Goal: Task Accomplishment & Management: Manage account settings

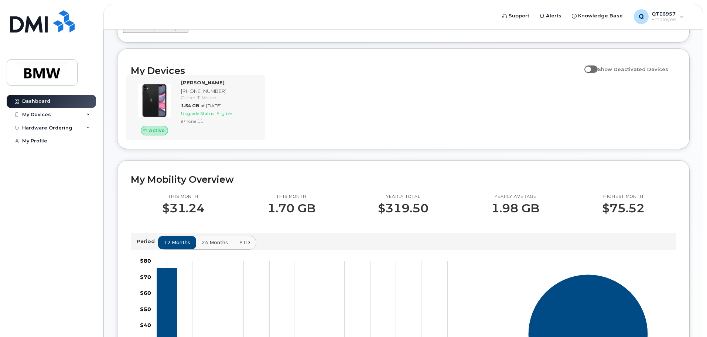
scroll to position [74, 0]
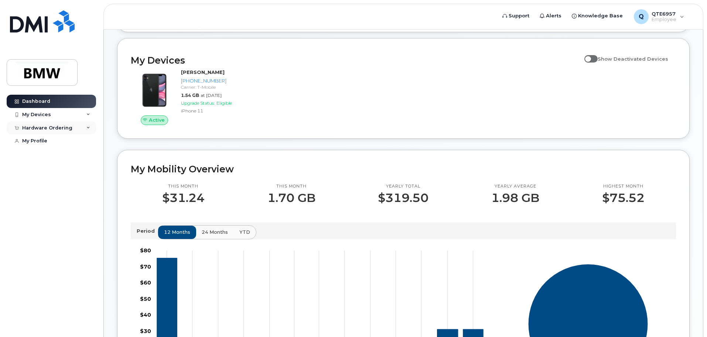
click at [89, 127] on icon at bounding box center [88, 128] width 4 height 4
click at [62, 125] on div "Hardware Ordering" at bounding box center [47, 128] width 50 height 6
click at [67, 118] on div "My Devices" at bounding box center [51, 114] width 89 height 13
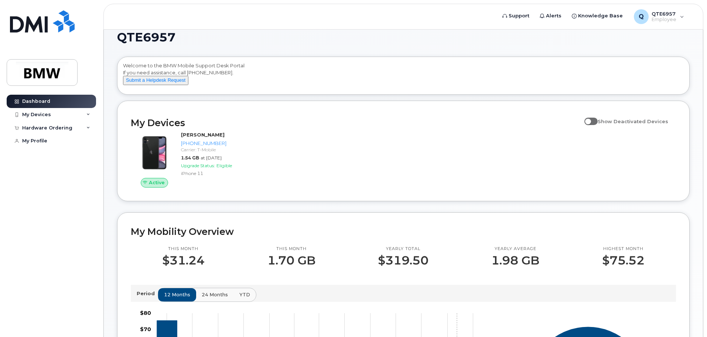
scroll to position [0, 0]
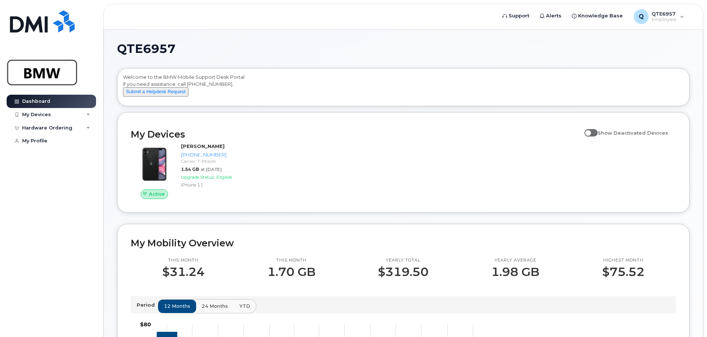
click at [47, 67] on img at bounding box center [42, 72] width 57 height 21
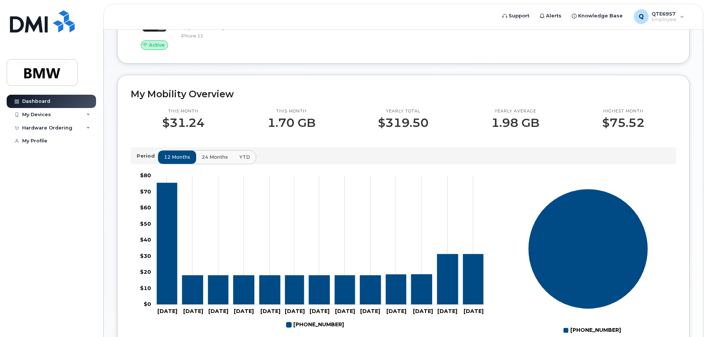
scroll to position [222, 0]
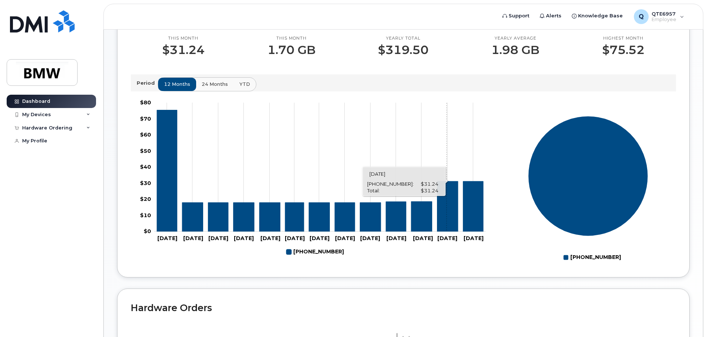
click at [447, 228] on icon "864-567-8839" at bounding box center [448, 206] width 21 height 50
click at [477, 231] on icon "864-567-8839" at bounding box center [473, 206] width 20 height 50
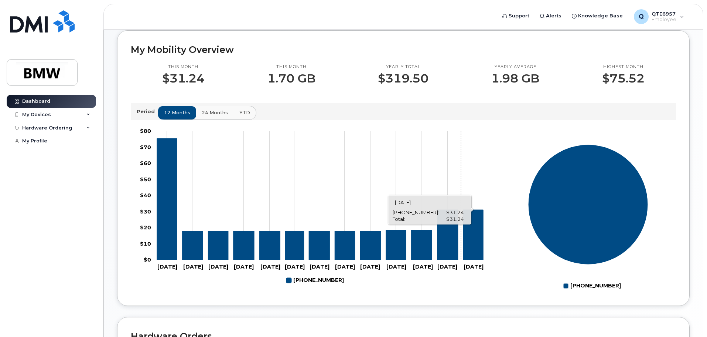
scroll to position [185, 0]
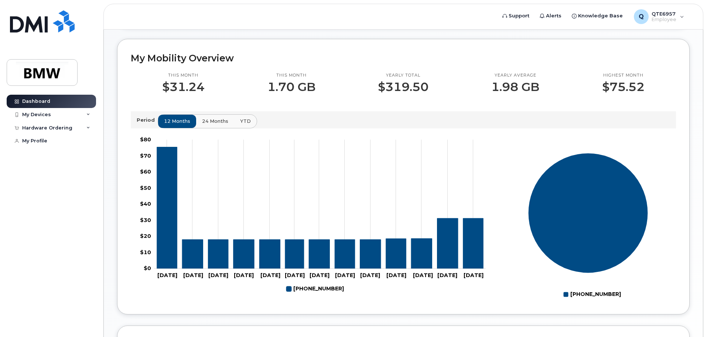
click at [206, 125] on span "24 months" at bounding box center [215, 121] width 26 height 7
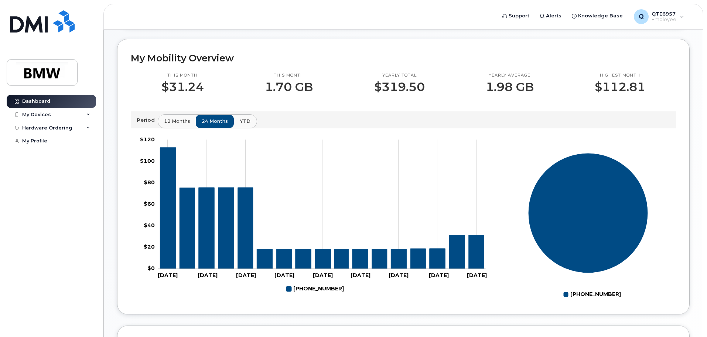
click at [240, 125] on span "YTD" at bounding box center [245, 121] width 11 height 7
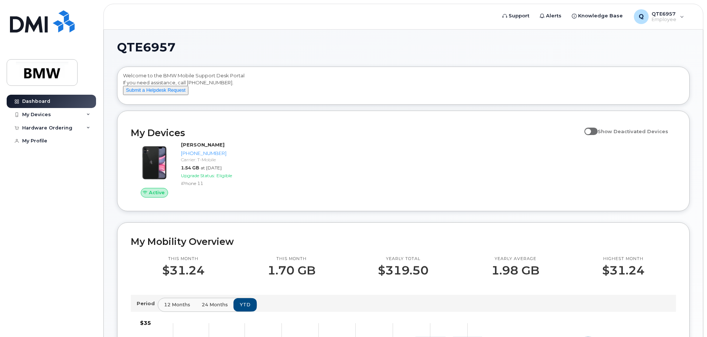
scroll to position [0, 0]
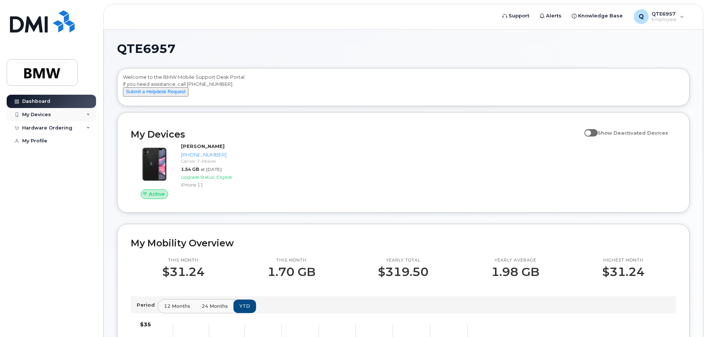
click at [43, 115] on div "My Devices" at bounding box center [36, 115] width 29 height 6
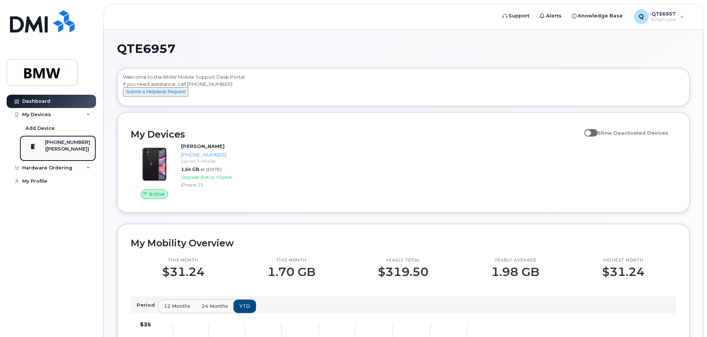
click at [57, 147] on div "([PERSON_NAME])" at bounding box center [67, 149] width 45 height 7
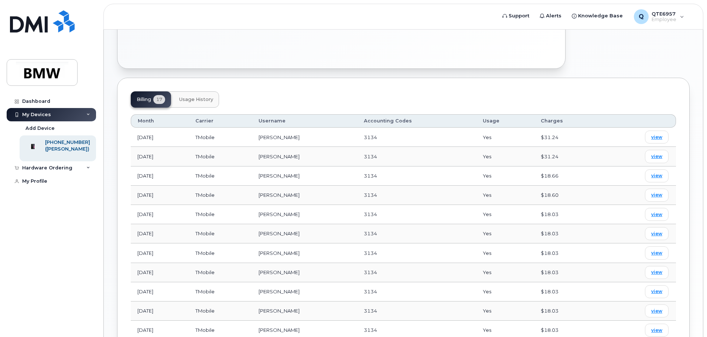
scroll to position [222, 0]
click at [657, 135] on span "view" at bounding box center [657, 138] width 11 height 7
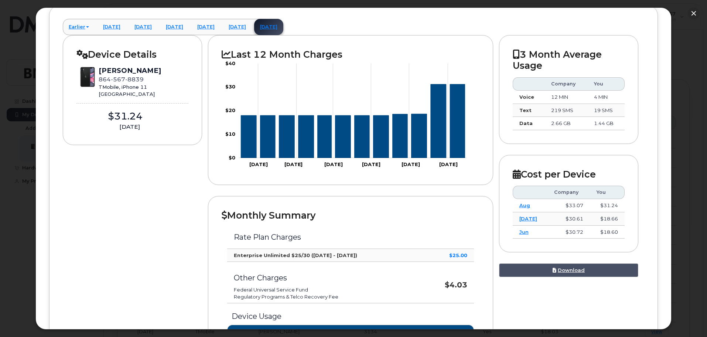
scroll to position [0, 0]
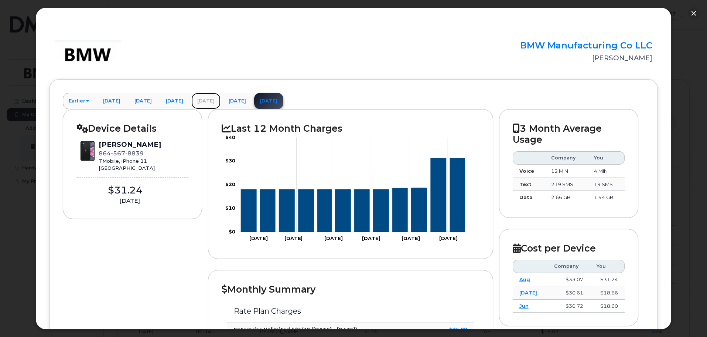
click at [221, 101] on link "July 2025" at bounding box center [205, 101] width 29 height 16
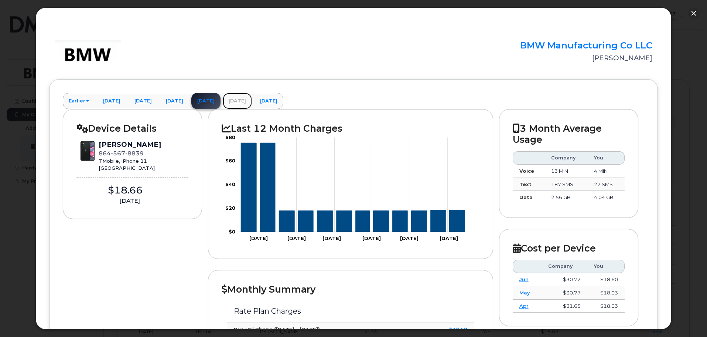
click at [252, 102] on link "August 2025" at bounding box center [237, 101] width 29 height 16
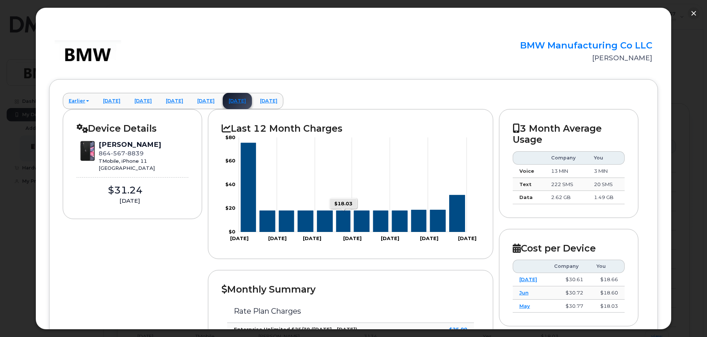
scroll to position [185, 0]
click at [81, 103] on link "Earlier" at bounding box center [79, 101] width 32 height 16
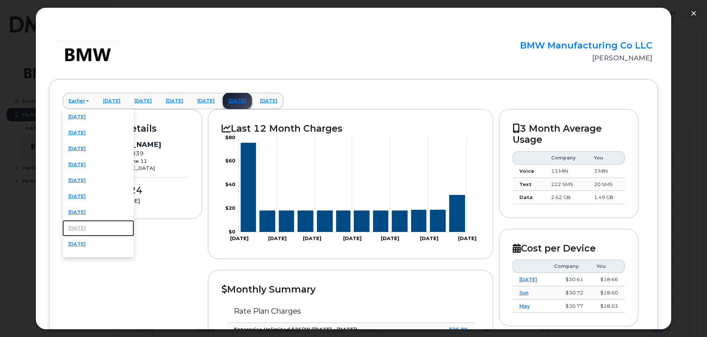
click at [84, 227] on link "August 2024" at bounding box center [98, 228] width 72 height 16
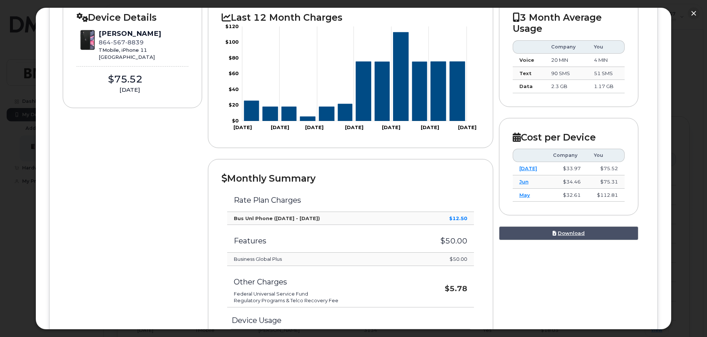
scroll to position [74, 0]
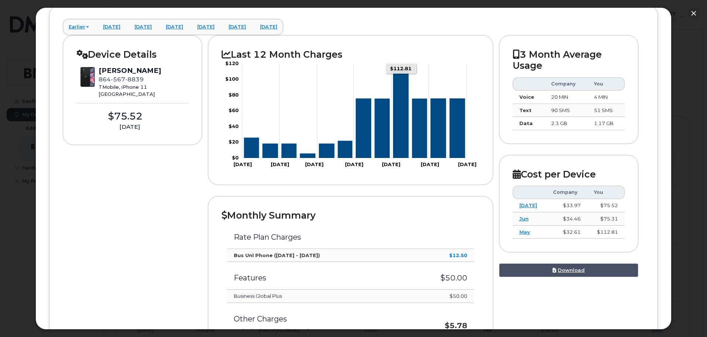
click at [401, 152] on icon "Series" at bounding box center [401, 113] width 15 height 89
click at [81, 27] on link "Earlier" at bounding box center [79, 27] width 32 height 16
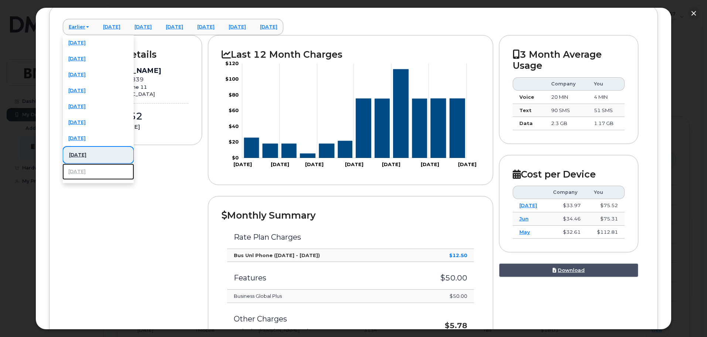
click at [83, 170] on link "July 2024" at bounding box center [98, 171] width 72 height 16
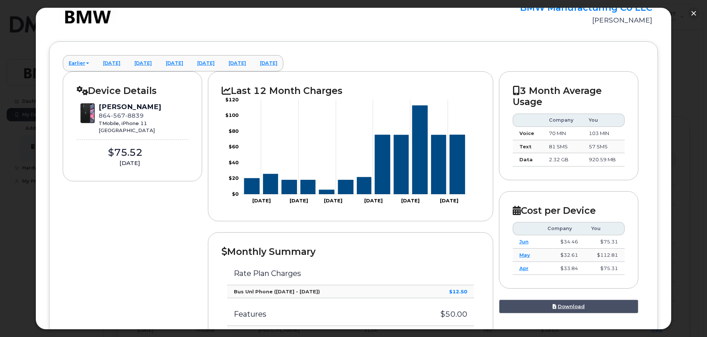
scroll to position [37, 0]
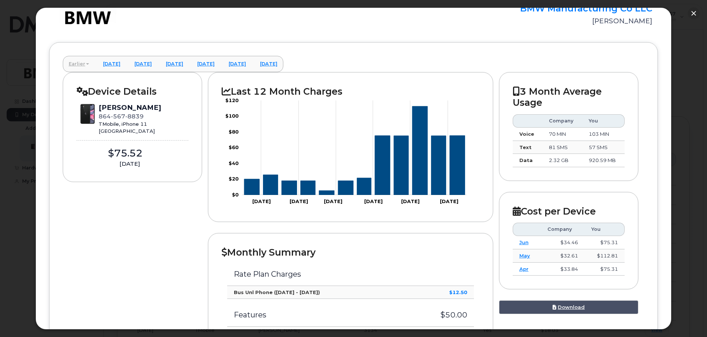
click at [77, 62] on link "Earlier" at bounding box center [79, 64] width 32 height 16
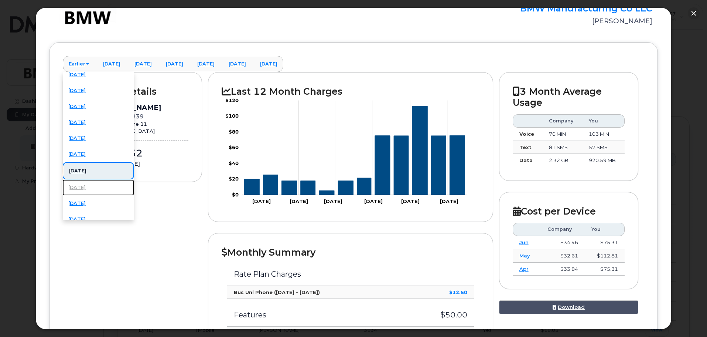
click at [83, 189] on link "June 2024" at bounding box center [98, 187] width 72 height 16
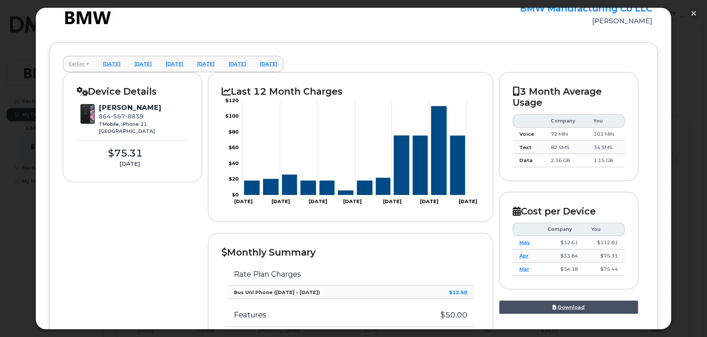
click at [78, 63] on link "Earlier" at bounding box center [79, 64] width 32 height 16
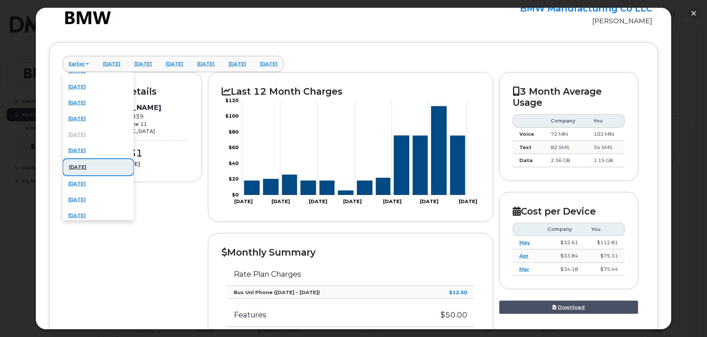
scroll to position [74, 0]
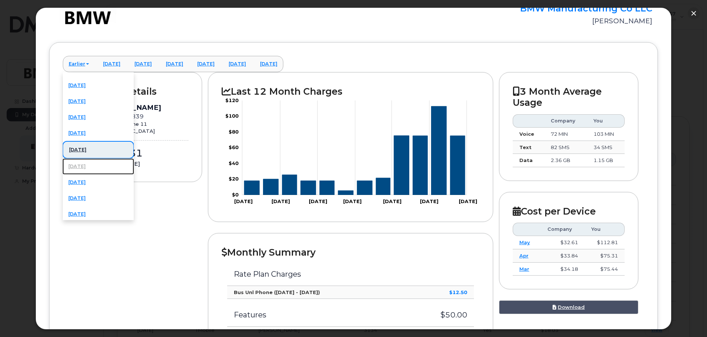
click at [86, 166] on link "May 2024" at bounding box center [98, 166] width 72 height 16
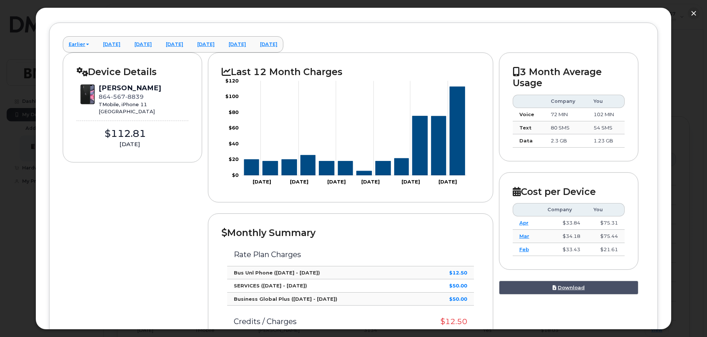
scroll to position [37, 0]
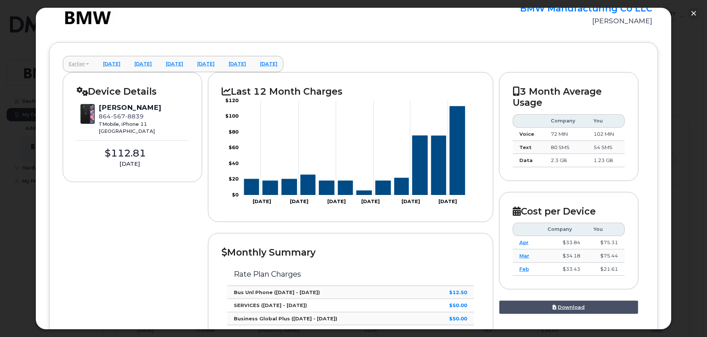
click at [76, 61] on link "Earlier" at bounding box center [79, 64] width 32 height 16
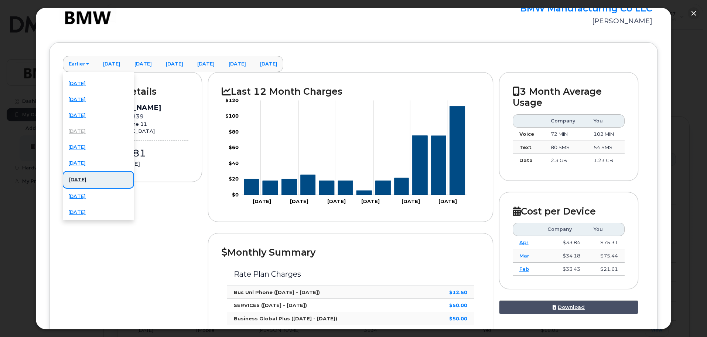
scroll to position [74, 0]
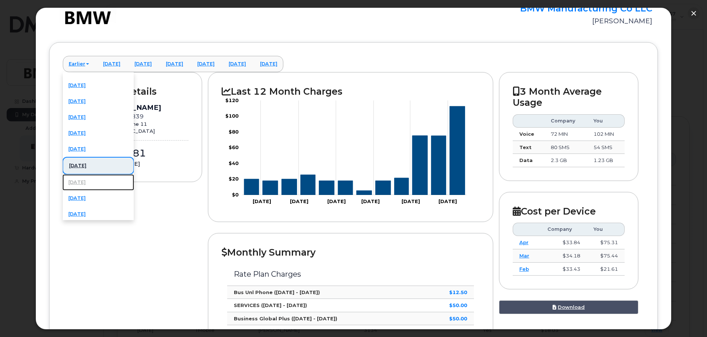
click at [85, 183] on link "April 2024" at bounding box center [98, 182] width 72 height 16
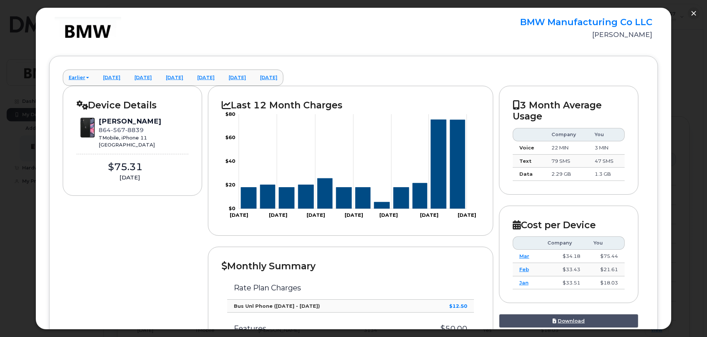
scroll to position [0, 0]
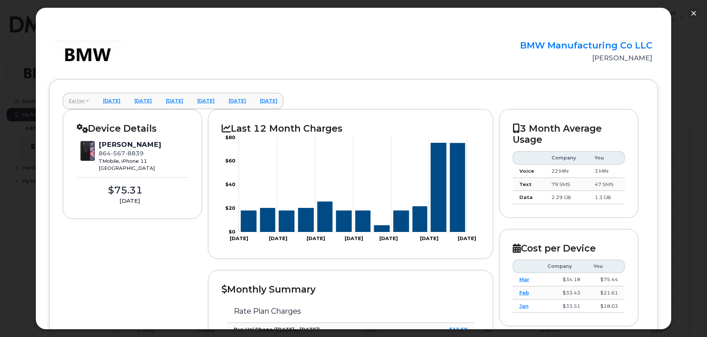
click at [79, 103] on link "Earlier" at bounding box center [79, 101] width 32 height 16
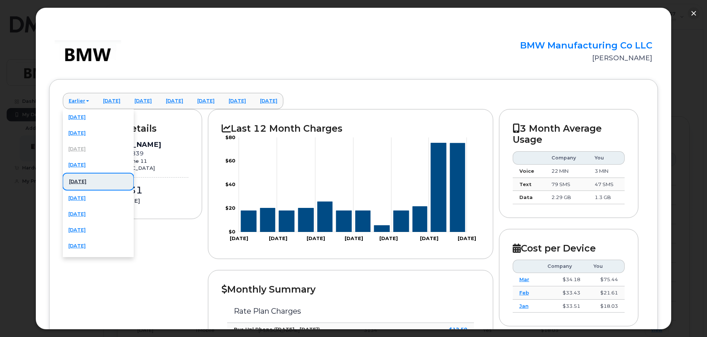
scroll to position [148, 0]
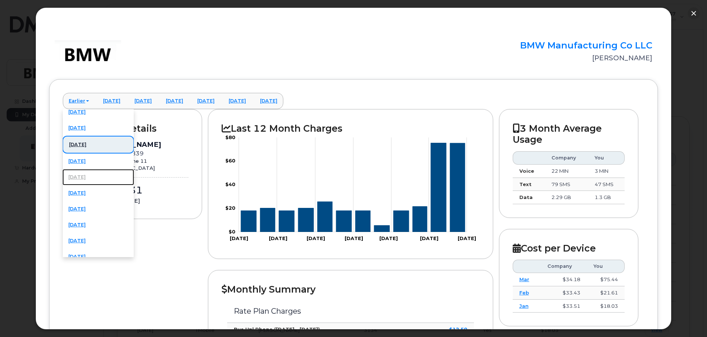
click at [81, 178] on link "February 2024" at bounding box center [98, 177] width 72 height 16
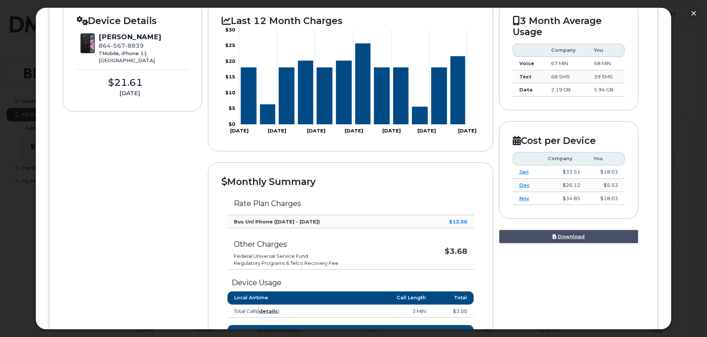
scroll to position [74, 0]
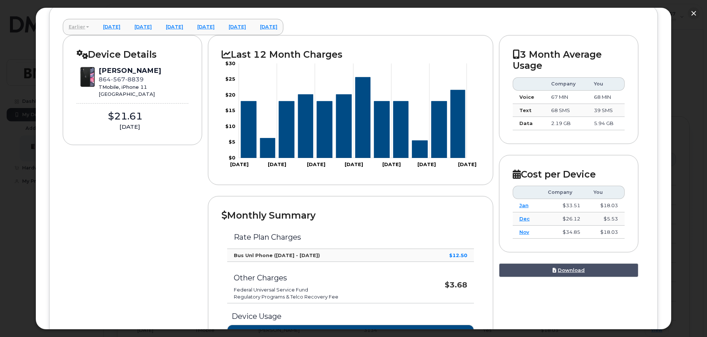
click at [78, 26] on link "Earlier" at bounding box center [79, 27] width 32 height 16
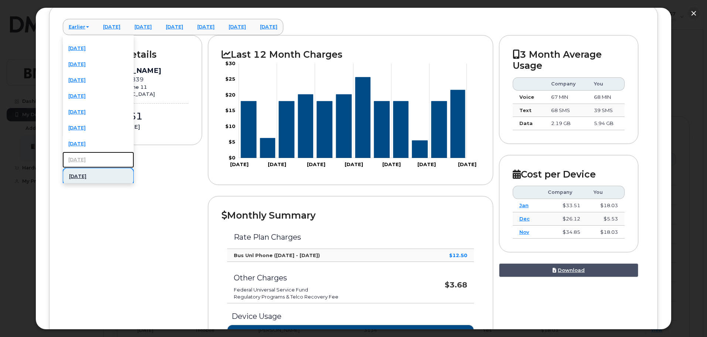
click at [78, 157] on link "March 2024" at bounding box center [98, 160] width 72 height 16
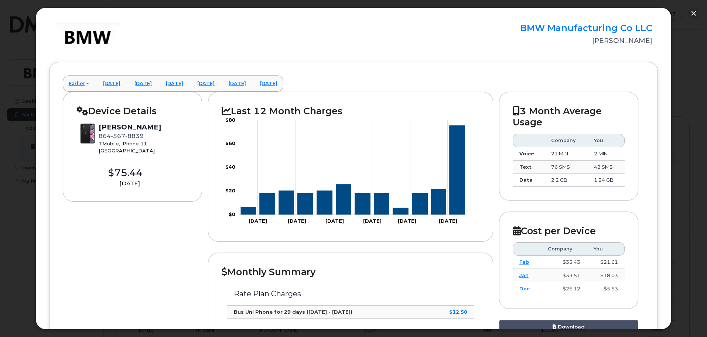
scroll to position [0, 0]
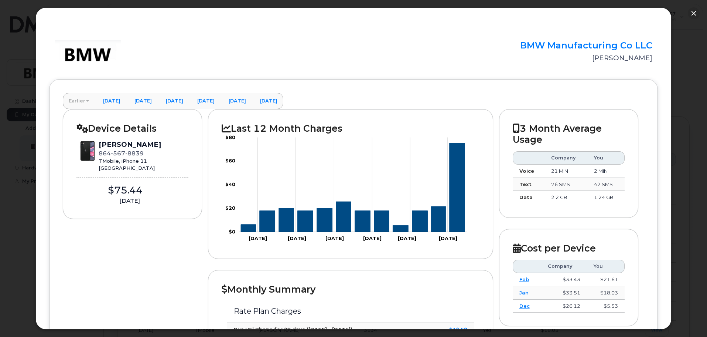
click at [79, 101] on link "Earlier" at bounding box center [79, 101] width 32 height 16
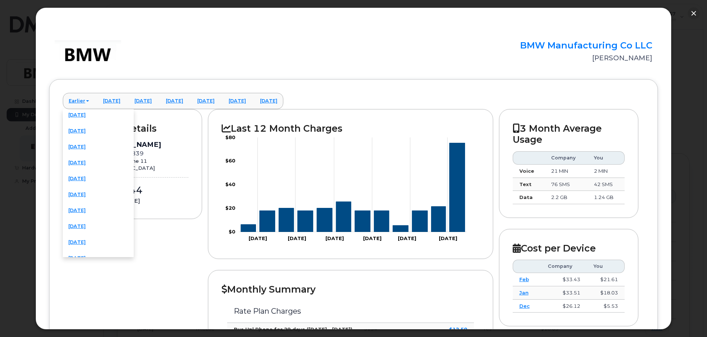
scroll to position [259, 0]
click at [81, 178] on link "July 2023" at bounding box center [98, 177] width 72 height 16
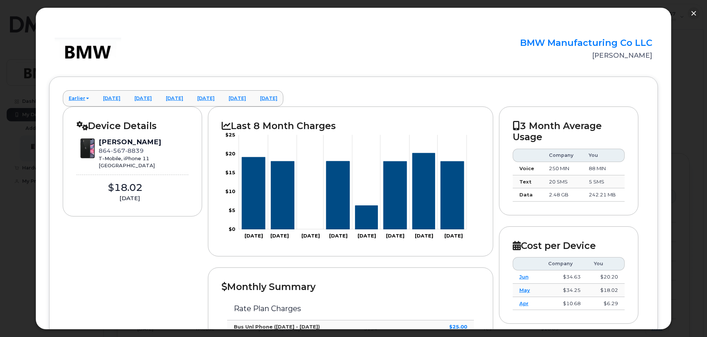
scroll to position [0, 0]
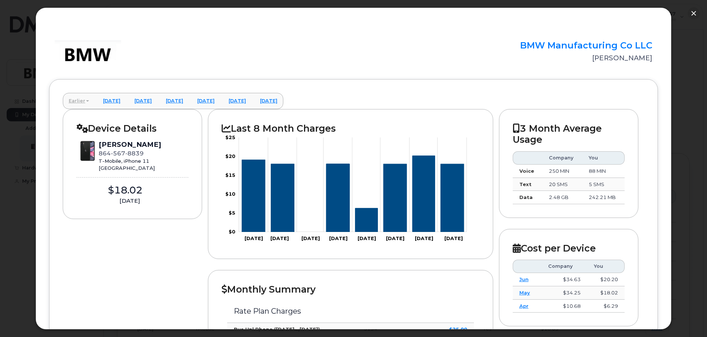
click at [82, 101] on link "Earlier" at bounding box center [79, 101] width 32 height 16
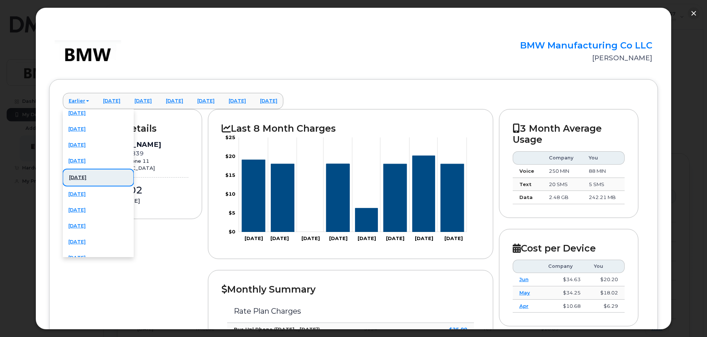
scroll to position [259, 0]
click at [87, 190] on link "June 2023" at bounding box center [98, 193] width 72 height 16
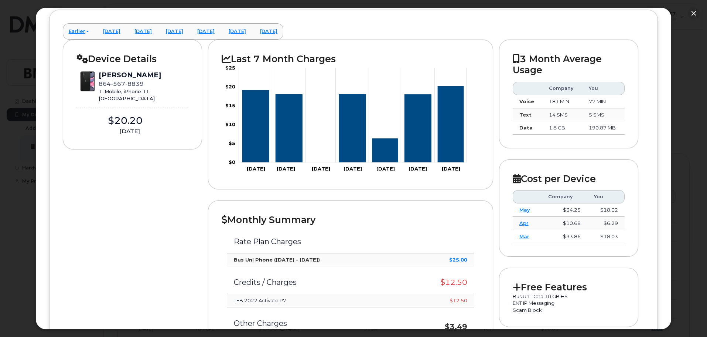
scroll to position [0, 0]
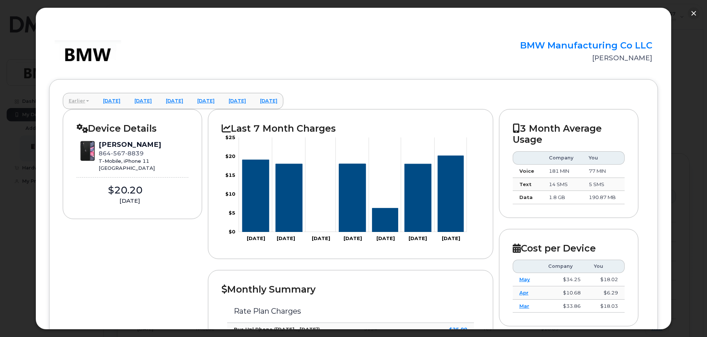
click at [81, 98] on link "Earlier" at bounding box center [79, 101] width 32 height 16
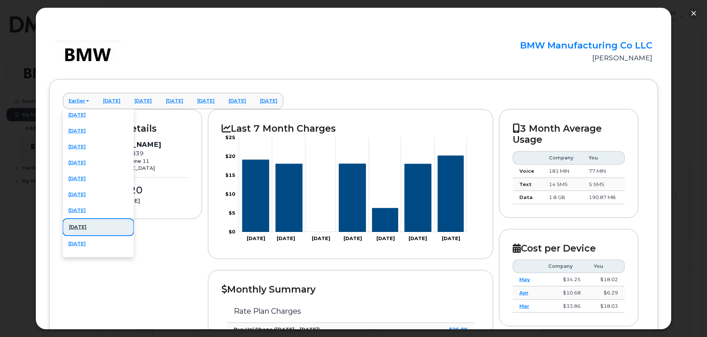
scroll to position [296, 0]
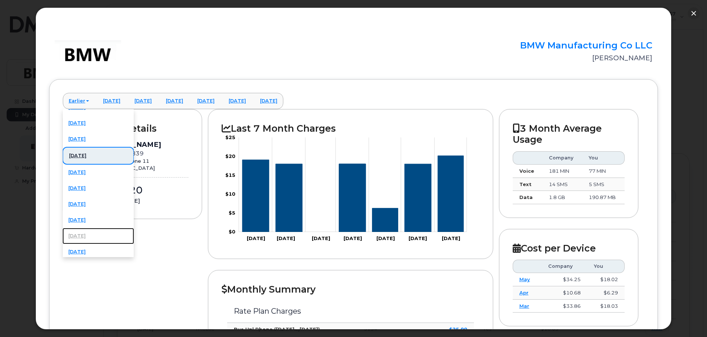
click at [85, 233] on link "January 2023" at bounding box center [98, 236] width 72 height 16
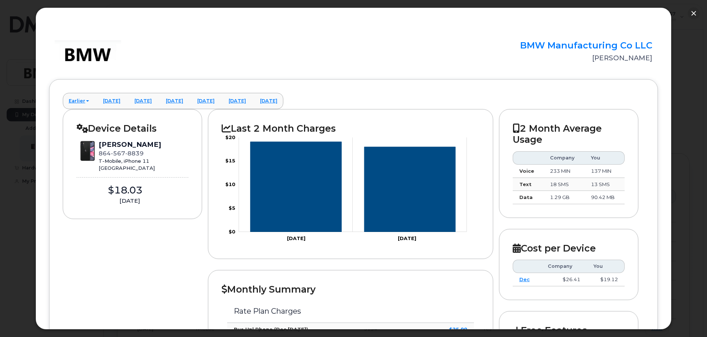
scroll to position [37, 0]
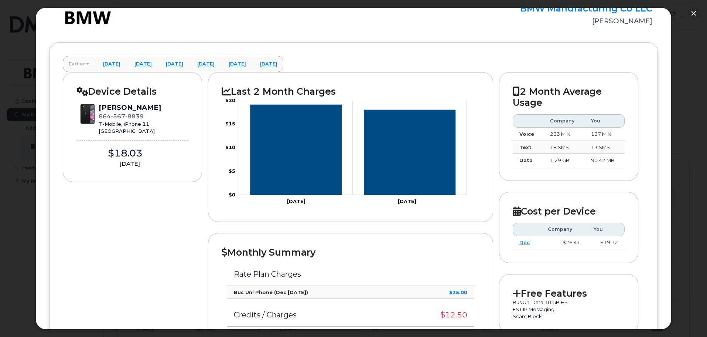
click at [82, 65] on link "Earlier" at bounding box center [79, 64] width 32 height 16
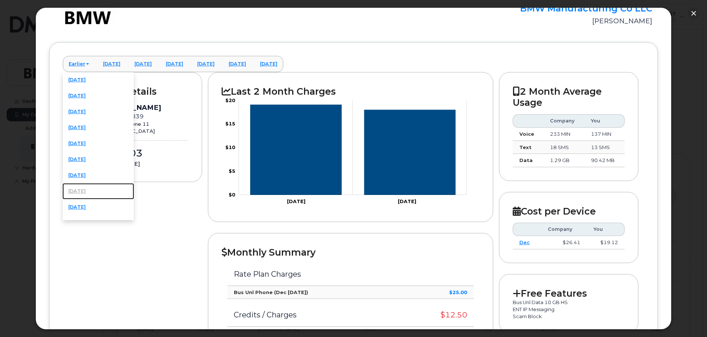
click at [91, 190] on link "August 2024" at bounding box center [98, 191] width 72 height 16
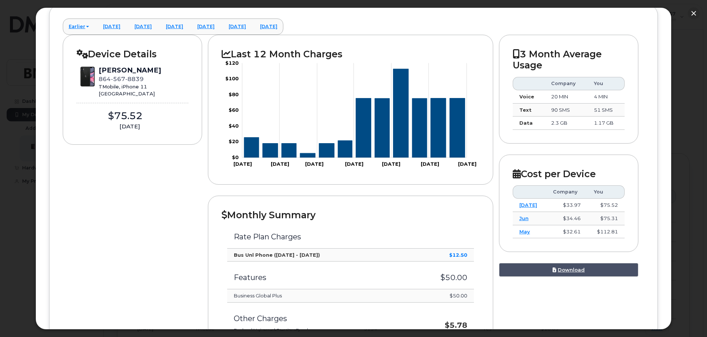
scroll to position [74, 0]
click at [695, 13] on button "button" at bounding box center [694, 13] width 12 height 12
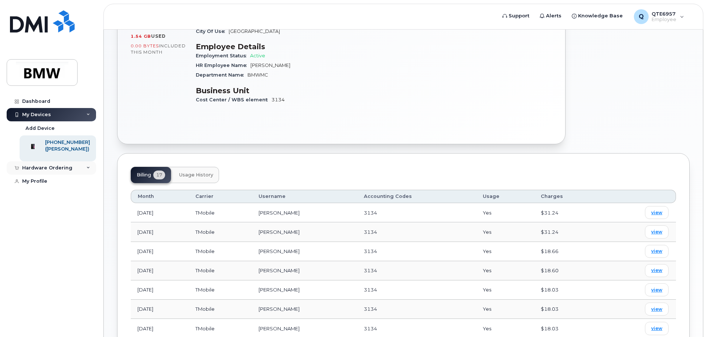
click at [63, 171] on div "Hardware Ordering" at bounding box center [47, 168] width 50 height 6
click at [84, 174] on div "Hardware Ordering" at bounding box center [51, 167] width 89 height 13
click at [81, 174] on div "Hardware Ordering" at bounding box center [51, 167] width 89 height 13
click at [71, 185] on link "New Order" at bounding box center [58, 181] width 77 height 14
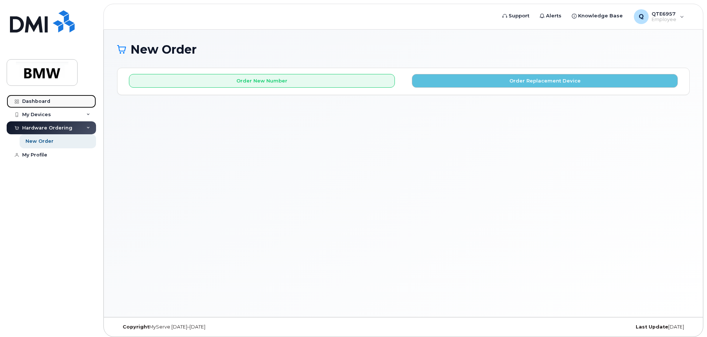
click at [45, 101] on div "Dashboard" at bounding box center [36, 101] width 28 height 6
